Goal: Information Seeking & Learning: Learn about a topic

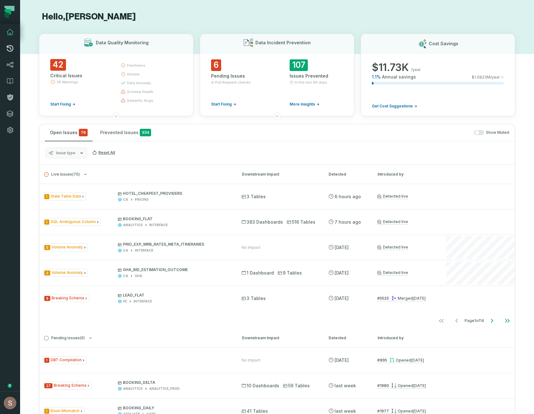
click at [11, 48] on icon at bounding box center [10, 49] width 8 height 8
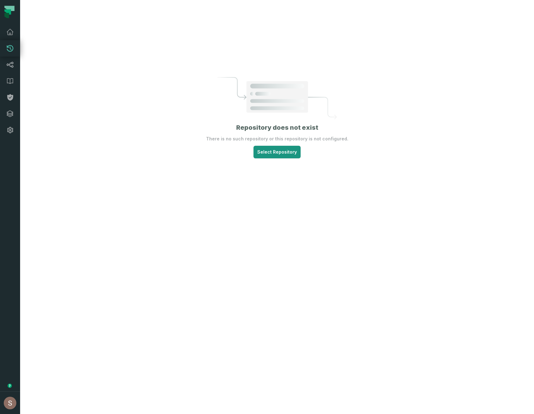
click at [279, 149] on html "Pull Requests Dashboard Lineage Data Catalog Policies Integrations Settings Sha…" at bounding box center [267, 207] width 534 height 414
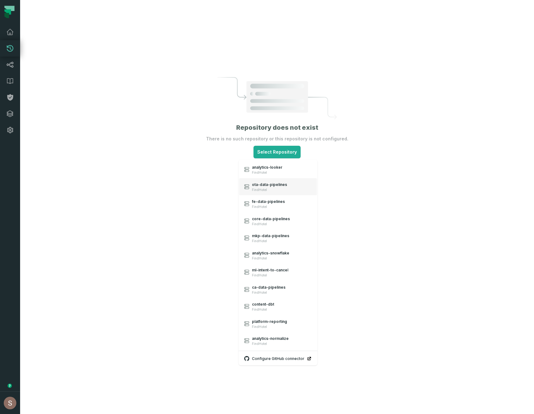
click at [270, 180] on link "ota-data-pipelines FindHotel" at bounding box center [279, 186] width 78 height 17
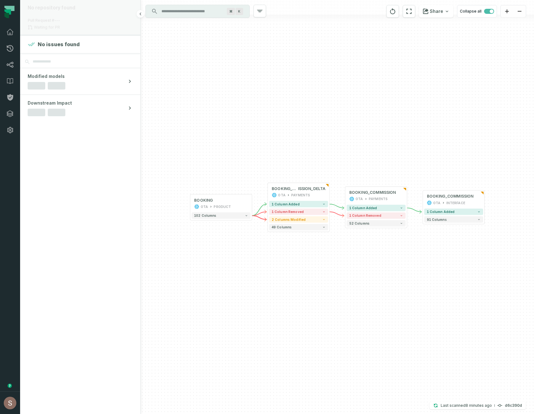
click at [70, 23] on div "No repository found Pull Request #--- Waiting for PR" at bounding box center [80, 17] width 120 height 35
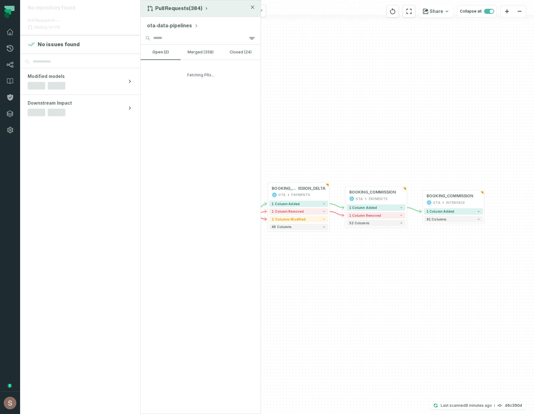
click at [190, 8] on button "Pull Requests (384)" at bounding box center [178, 8] width 62 height 6
click at [187, 33] on div "History of Changes" at bounding box center [178, 36] width 65 height 13
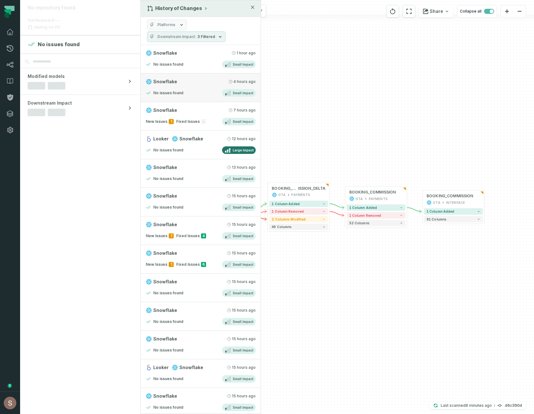
click at [167, 97] on div "No issues found Small Impact" at bounding box center [201, 93] width 110 height 8
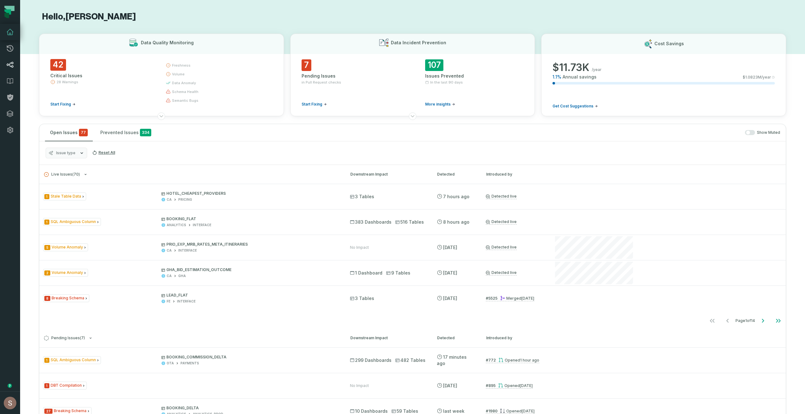
click at [6, 65] on link "Lineage" at bounding box center [10, 65] width 20 height 16
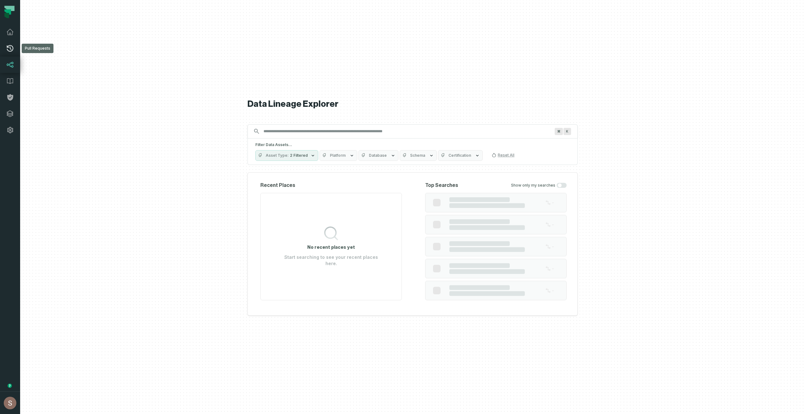
click at [6, 52] on icon at bounding box center [10, 49] width 8 height 8
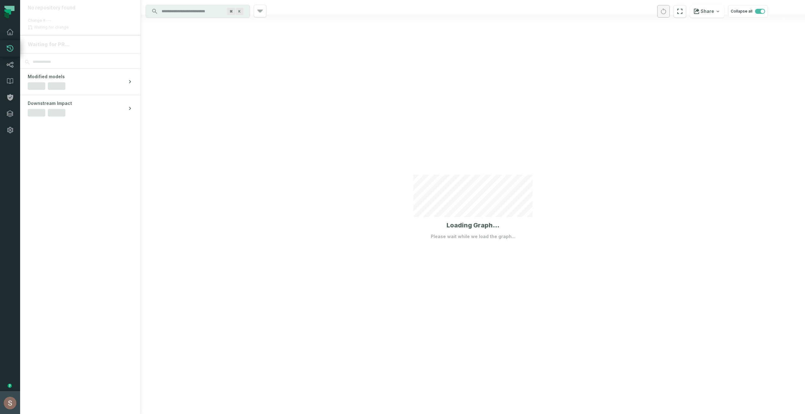
click at [4, 402] on img "button" at bounding box center [10, 403] width 13 height 13
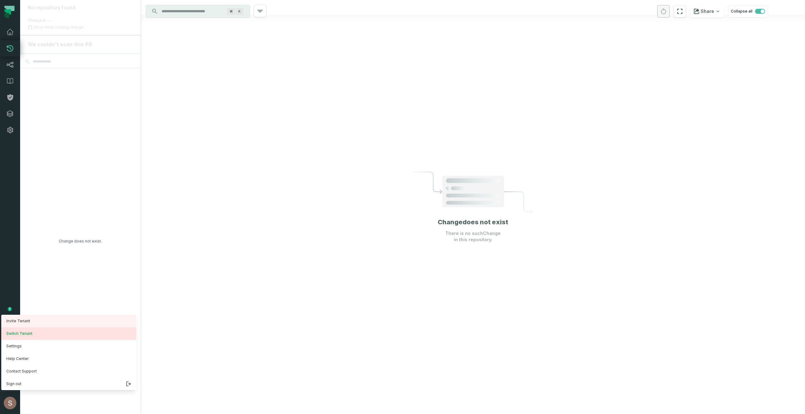
click at [35, 336] on button "Switch Tenant" at bounding box center [68, 334] width 135 height 13
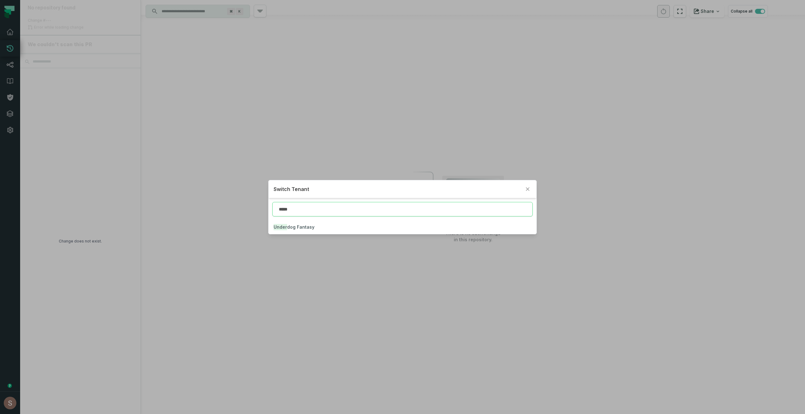
type input "*****"
click button "Under dog Fantasy" at bounding box center [403, 227] width 268 height 14
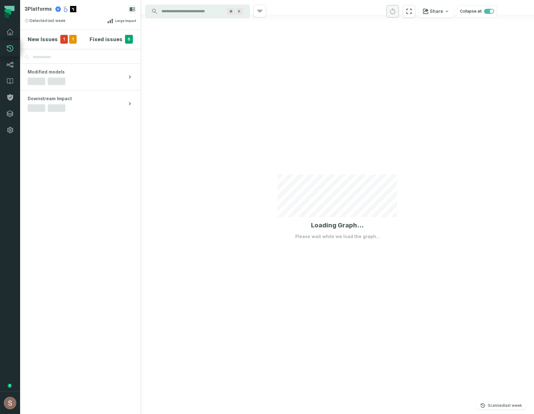
click at [307, 105] on div at bounding box center [338, 207] width 394 height 414
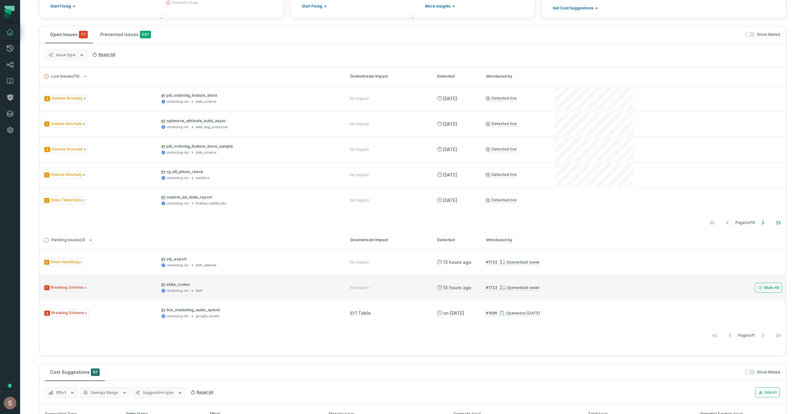
scroll to position [99, 0]
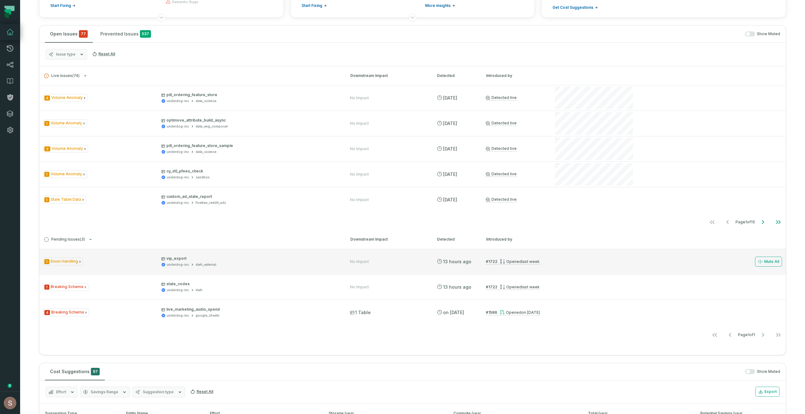
click at [526, 262] on relative-time "8/28/2025, 2:00:10 AM" at bounding box center [531, 261] width 18 height 5
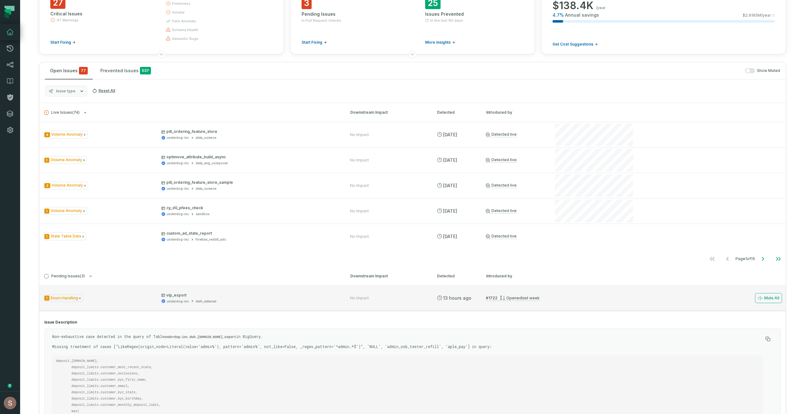
scroll to position [61, 0]
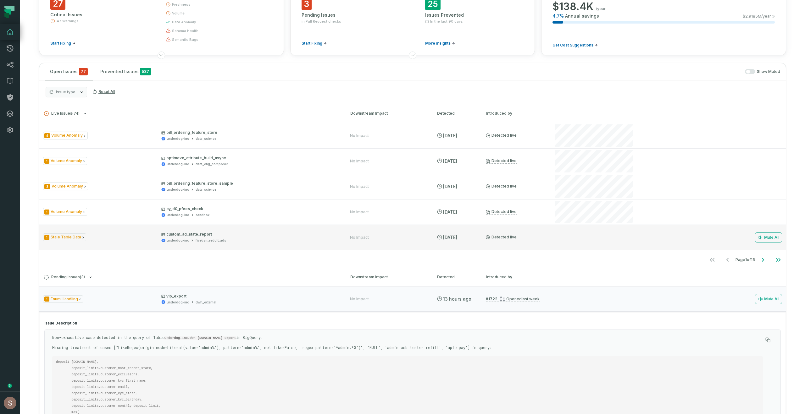
click at [502, 236] on link "Detected live" at bounding box center [501, 237] width 31 height 5
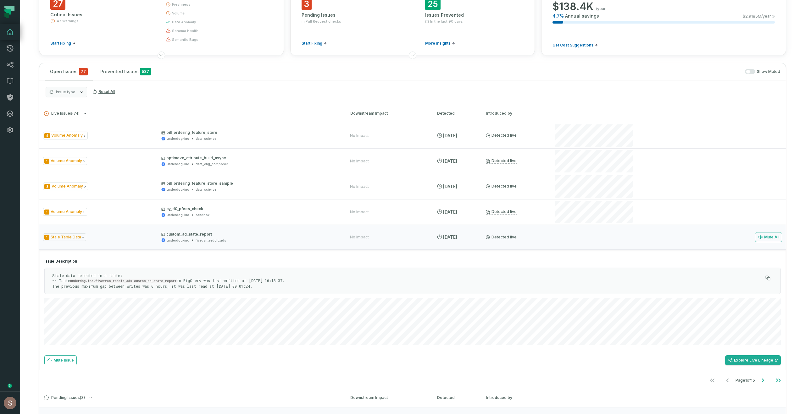
scroll to position [0, 0]
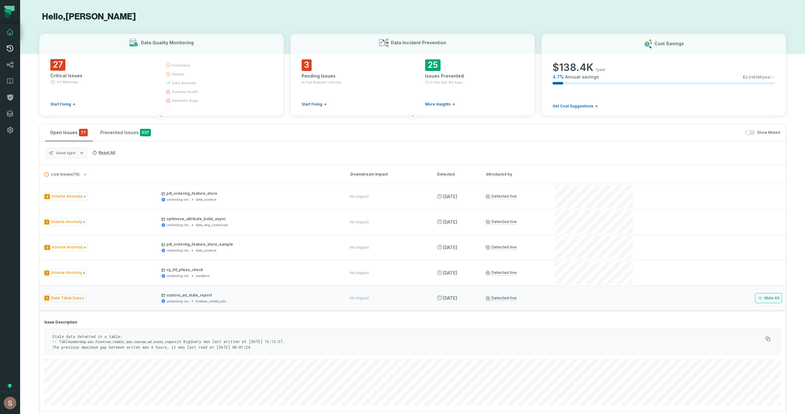
click at [8, 47] on icon at bounding box center [10, 48] width 7 height 7
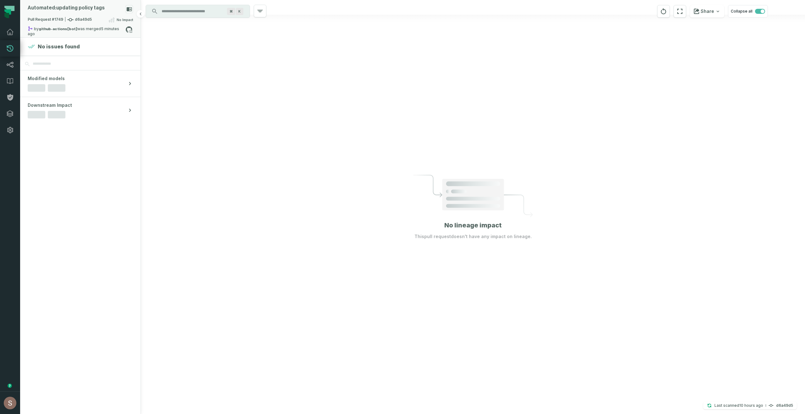
click at [91, 15] on div "Automated: updating policy tags Pull Request #1749 d6a49d5 No Impact by github-…" at bounding box center [80, 18] width 120 height 37
click at [171, 11] on div "Pull Requests (1738)" at bounding box center [201, 8] width 120 height 17
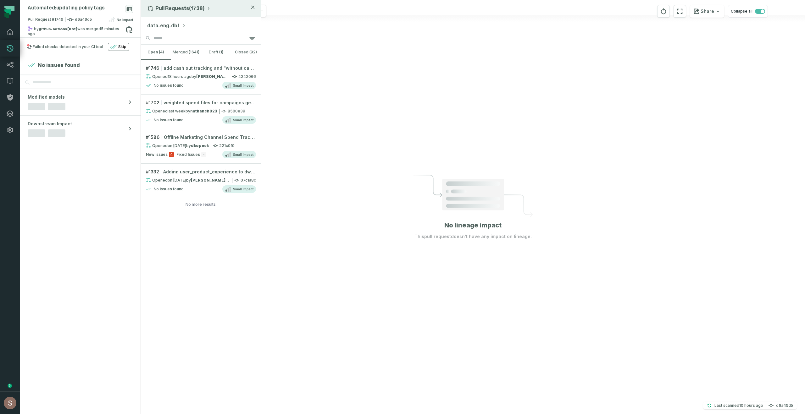
click at [171, 6] on button "Pull Requests (1738)" at bounding box center [179, 8] width 64 height 6
click at [163, 37] on div "History of Changes" at bounding box center [178, 36] width 65 height 13
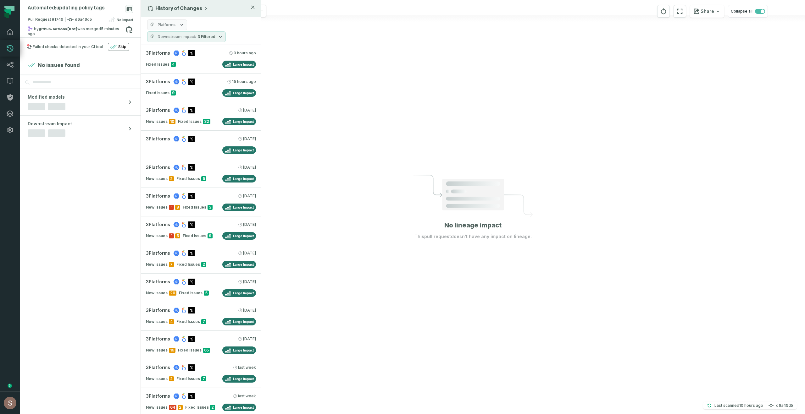
click at [169, 21] on button "Platforms" at bounding box center [167, 24] width 40 height 11
click at [233, 27] on div "Platforms Downstream Impact 3 Filtered" at bounding box center [201, 31] width 120 height 28
click at [202, 86] on link "3 Platforms 9/3/2025, 2:00:11 AM Fixed Issues 9 Large Impact" at bounding box center [201, 88] width 120 height 29
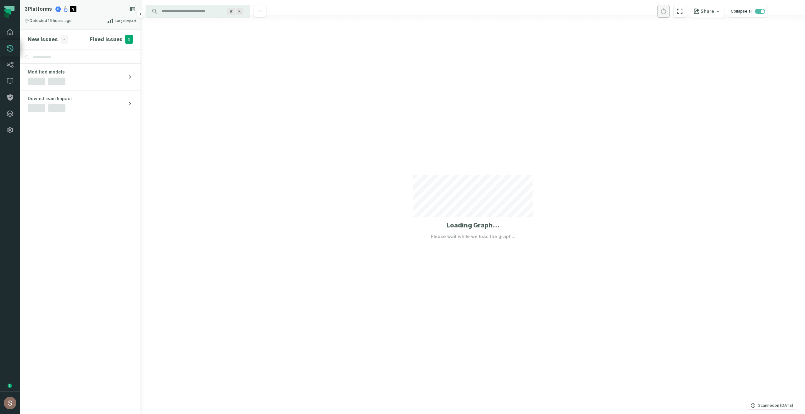
click at [84, 12] on div "3 Platforms" at bounding box center [81, 9] width 112 height 8
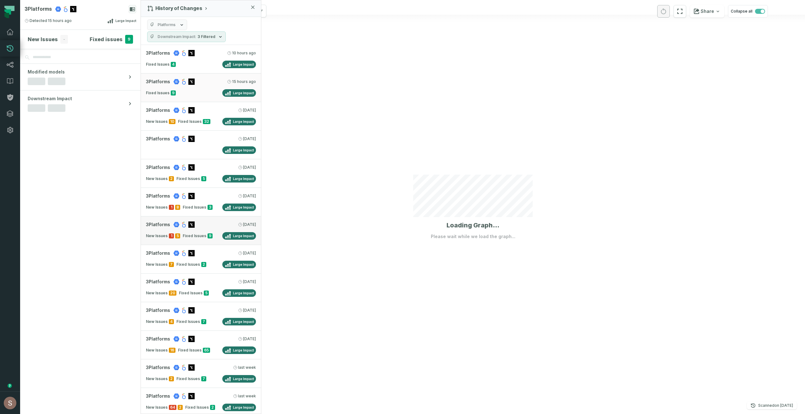
click at [187, 240] on link "3 Platforms 8/31/2025, 7:26:43 AM New Issues 1 5 Fixed Issues 9 Large Impact" at bounding box center [201, 231] width 120 height 29
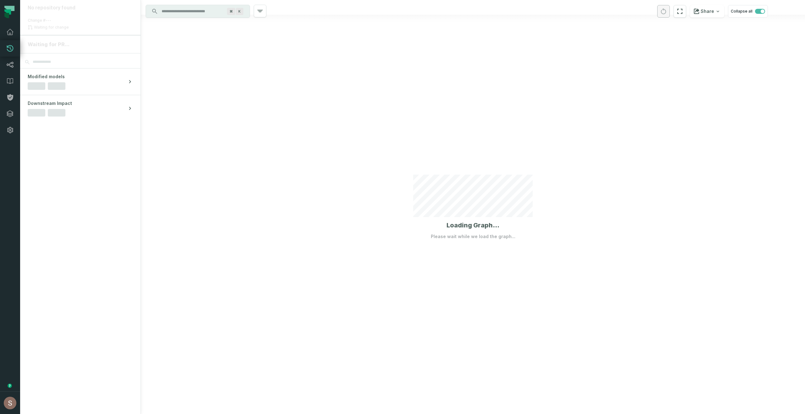
click at [190, 229] on div at bounding box center [473, 207] width 664 height 414
